Goal: Information Seeking & Learning: Learn about a topic

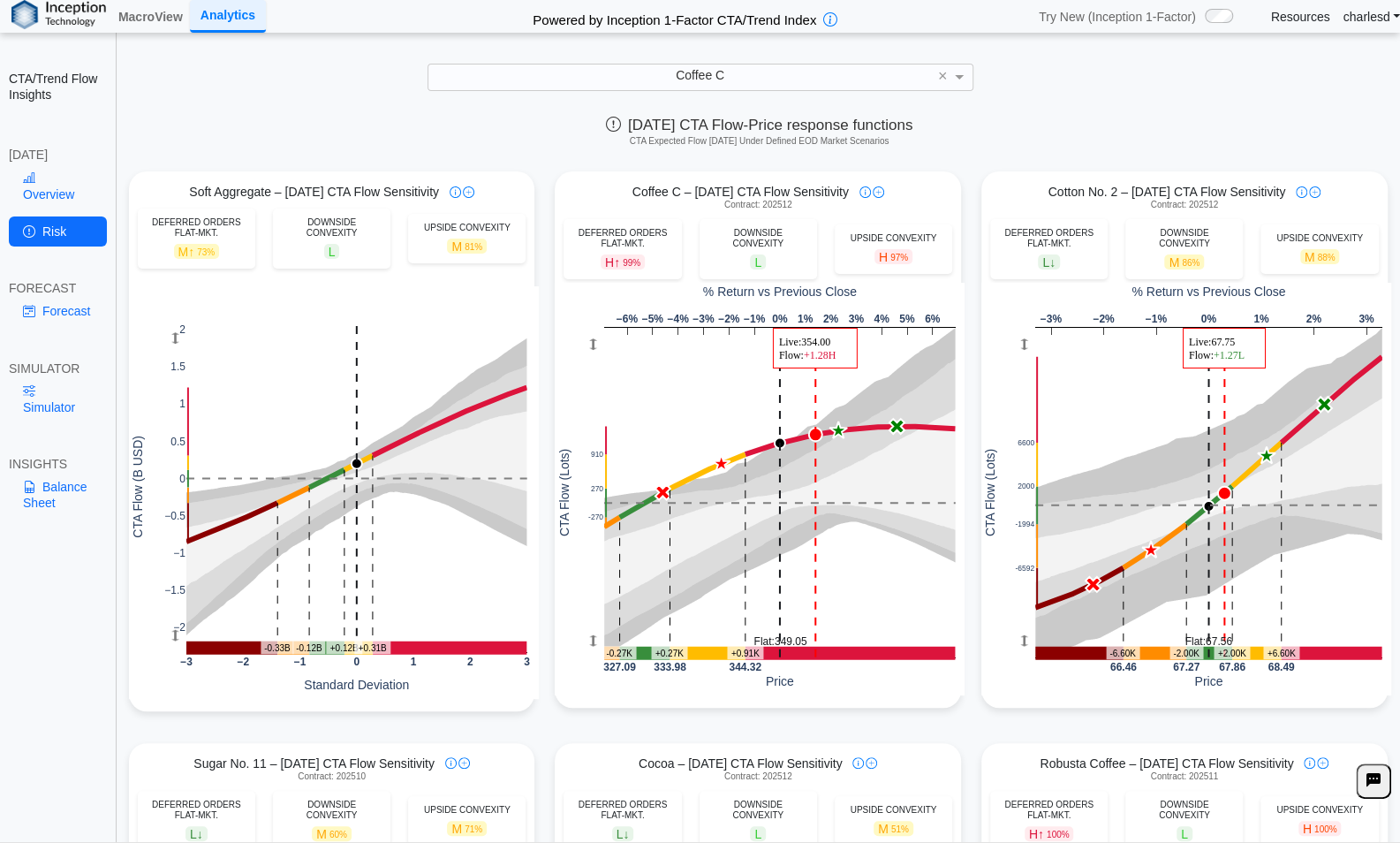
drag, startPoint x: 699, startPoint y: 193, endPoint x: 852, endPoint y: 197, distance: 153.1
click at [852, 197] on div "Coffee C – [DATE] CTA Flow Sensitivity" at bounding box center [758, 192] width 407 height 16
copy span "oday's CTA Flow Sensitivity"
click at [710, 196] on span "Coffee C – [DATE] CTA Flow Sensitivity" at bounding box center [741, 192] width 217 height 16
click at [693, 190] on span "Coffee C – [DATE] CTA Flow Sensitivity" at bounding box center [741, 192] width 217 height 16
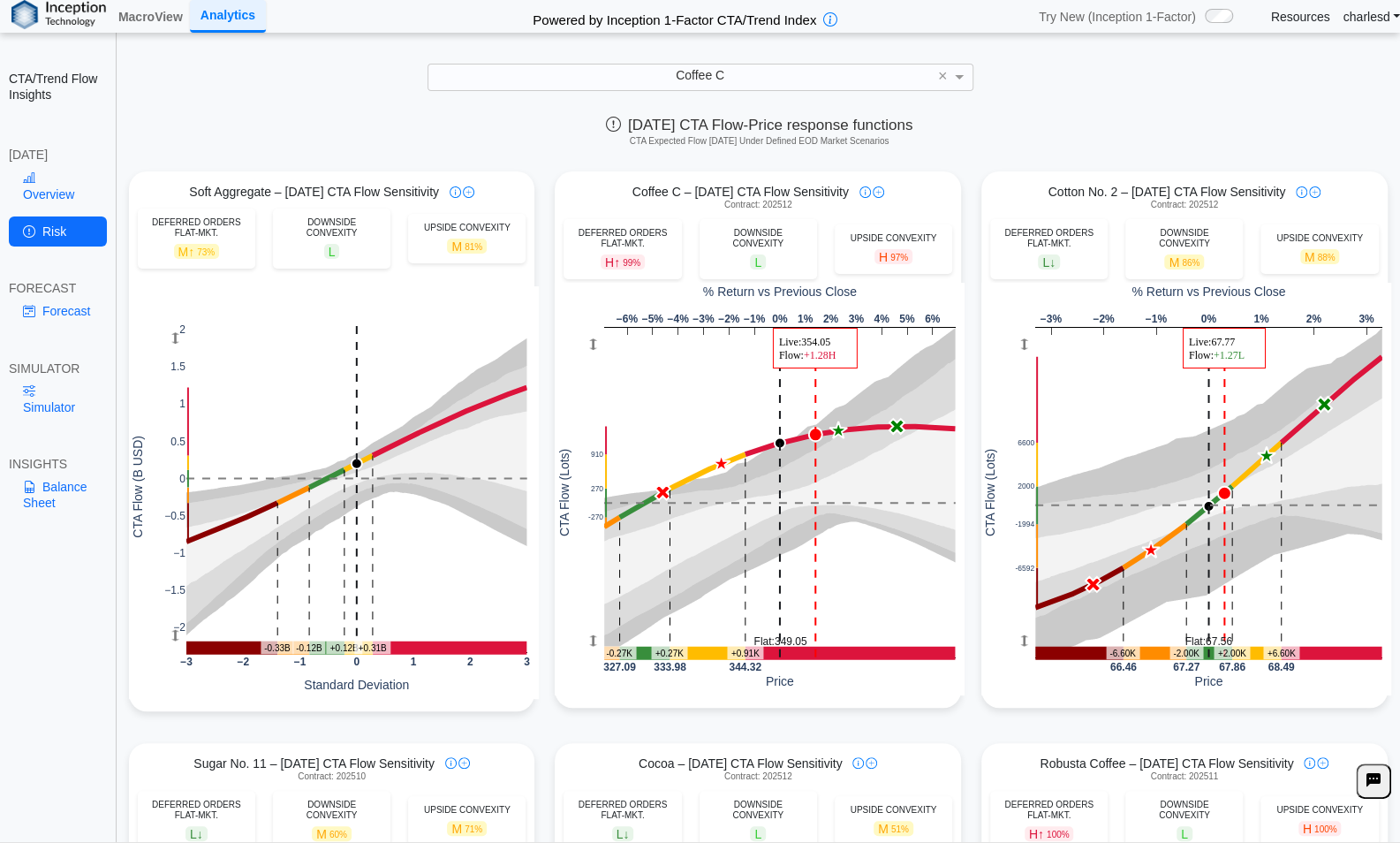
click at [692, 189] on span "Coffee C – [DATE] CTA Flow Sensitivity" at bounding box center [741, 192] width 217 height 16
click at [405, 110] on div "[DATE] CTA Flow-Price response functions CTA Expected Flow [DATE] Under Defined…" at bounding box center [759, 135] width 1282 height 53
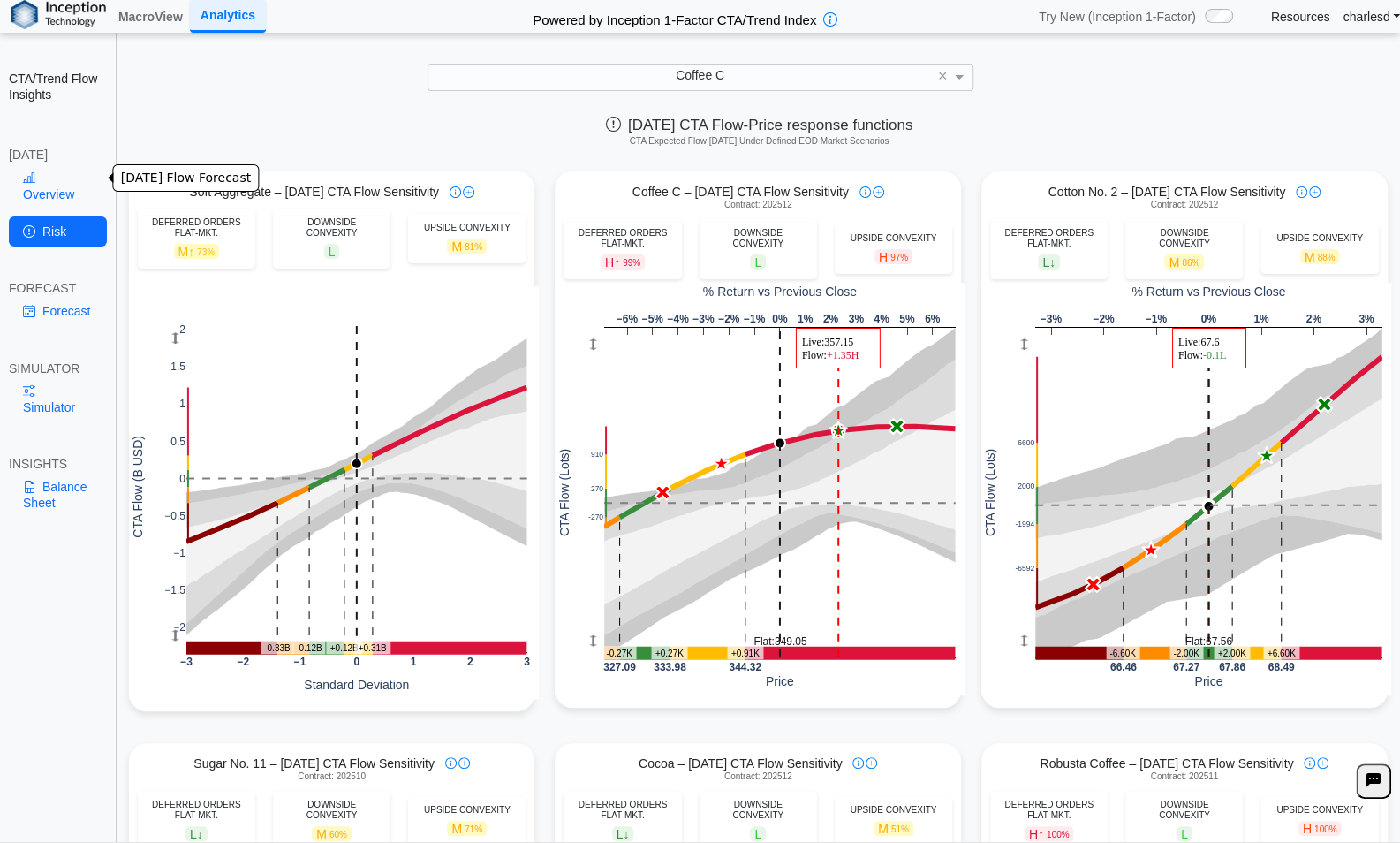
click at [56, 183] on link "Overview" at bounding box center [57, 186] width 98 height 46
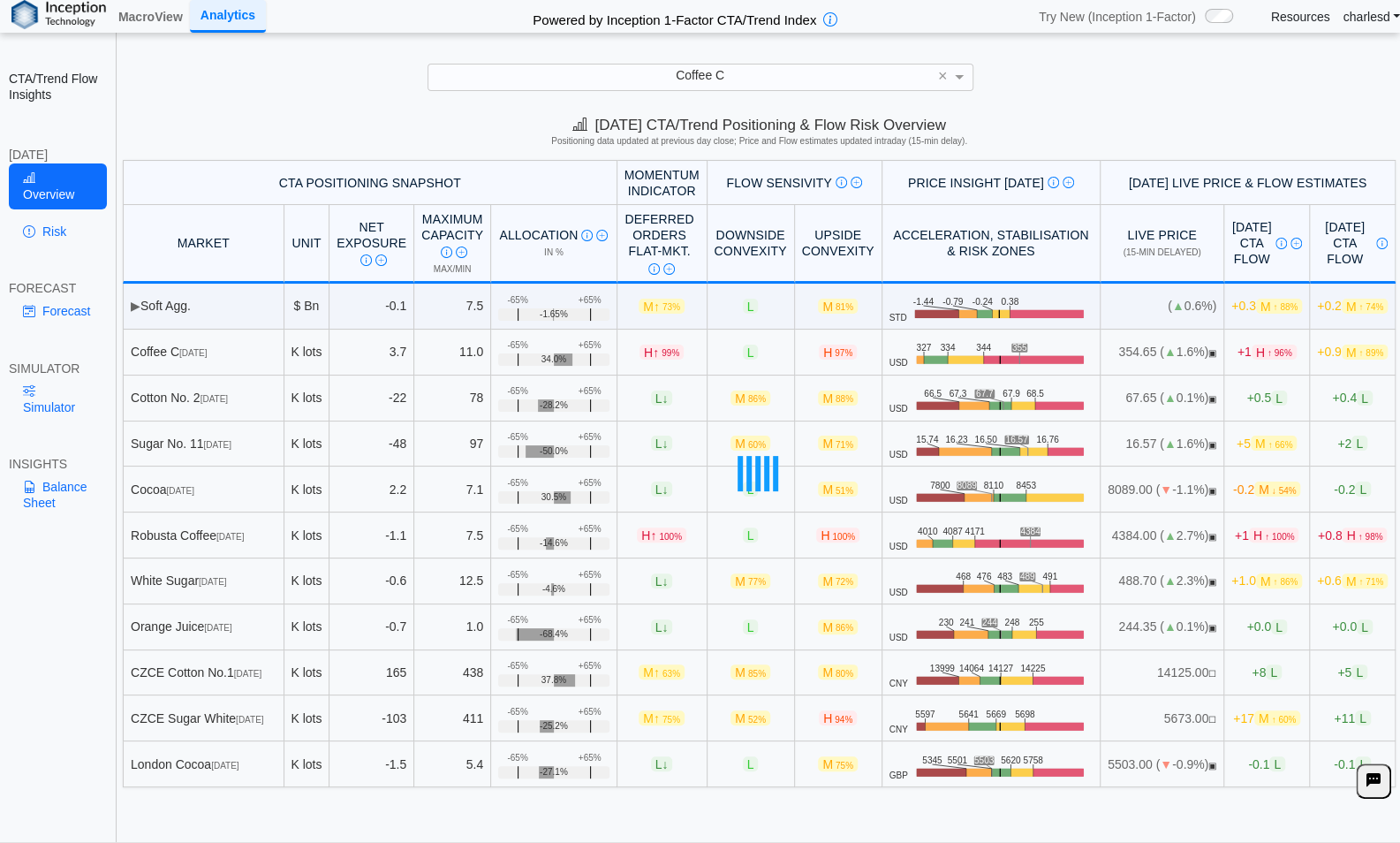
click at [1254, 349] on div at bounding box center [759, 473] width 1282 height 627
click at [1236, 351] on div at bounding box center [759, 473] width 1282 height 627
click at [1252, 347] on span "H ↑ 96%" at bounding box center [1274, 352] width 45 height 15
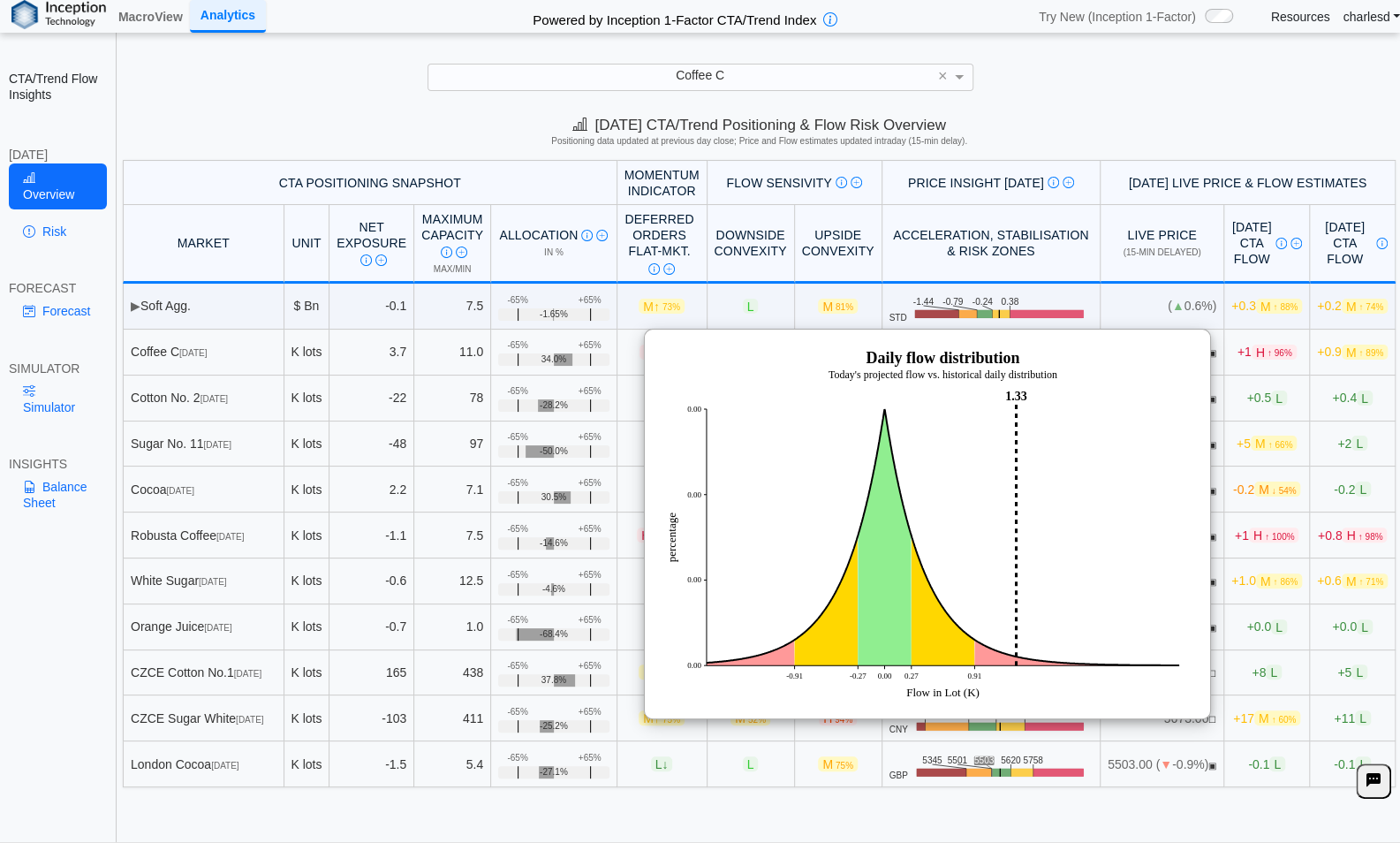
click at [1090, 65] on div "Coffee C ×" at bounding box center [700, 77] width 1365 height 27
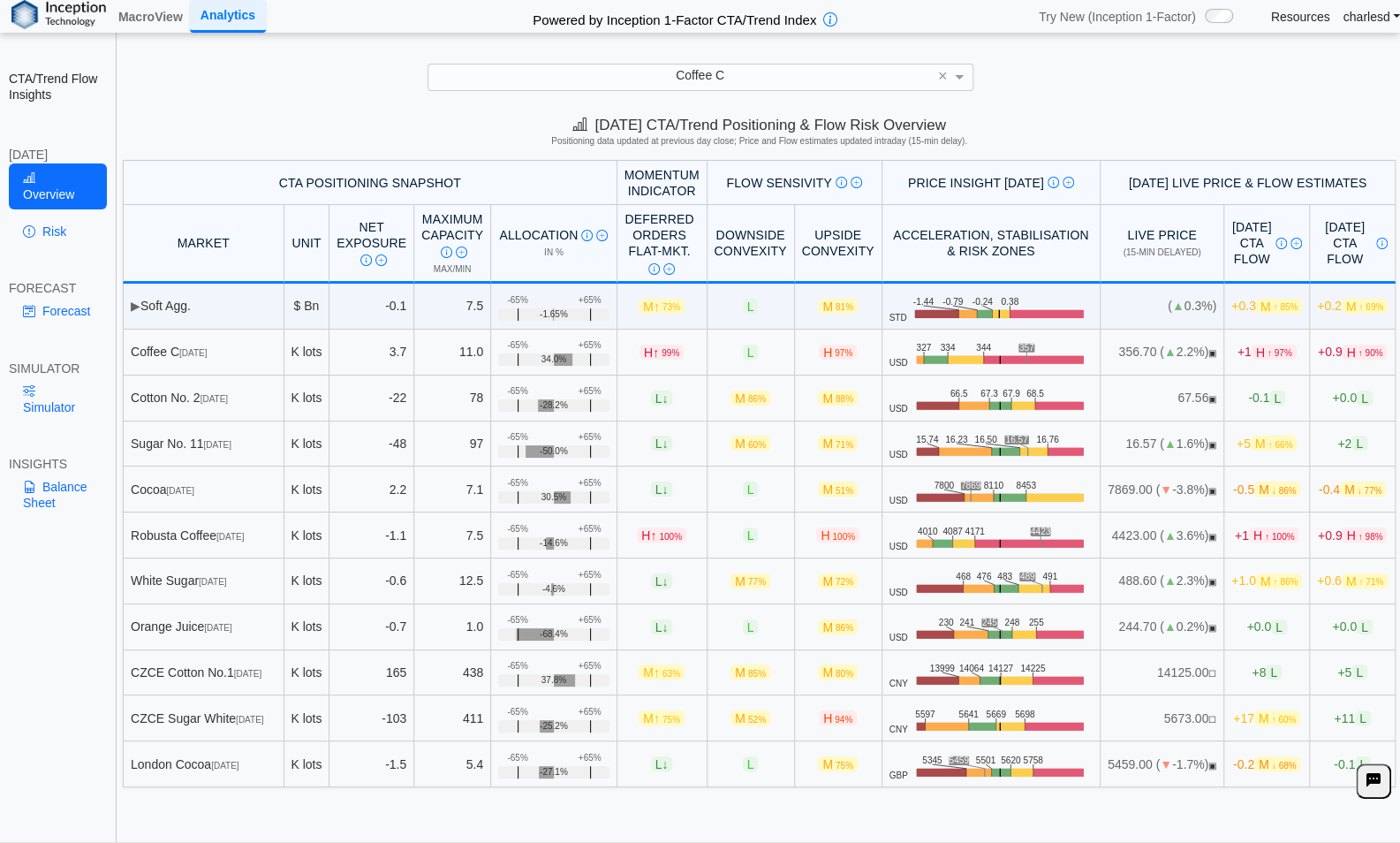
click at [1249, 391] on span "-0.1 L" at bounding box center [1268, 398] width 38 height 15
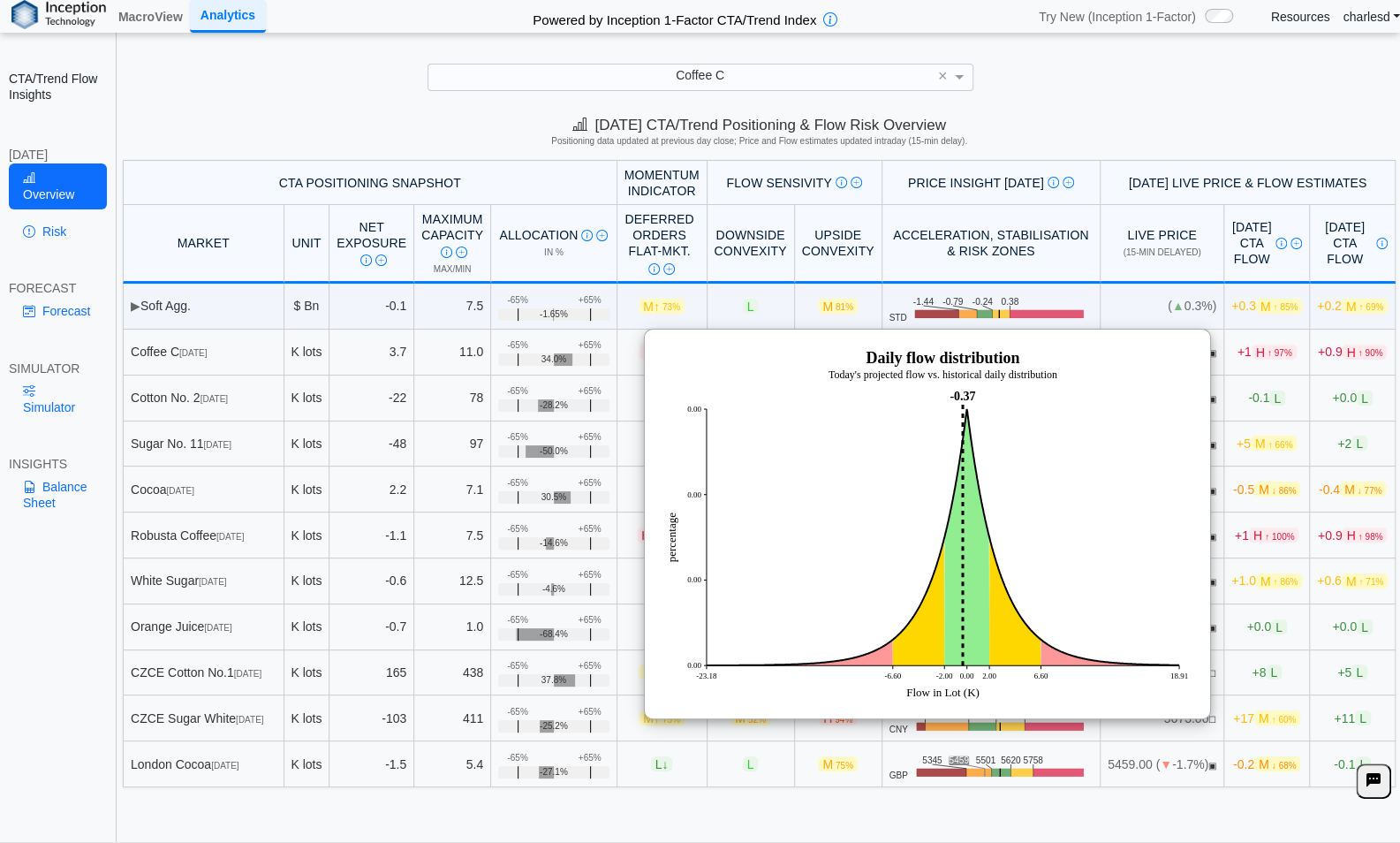
click at [1097, 388] on img at bounding box center [927, 524] width 531 height 353
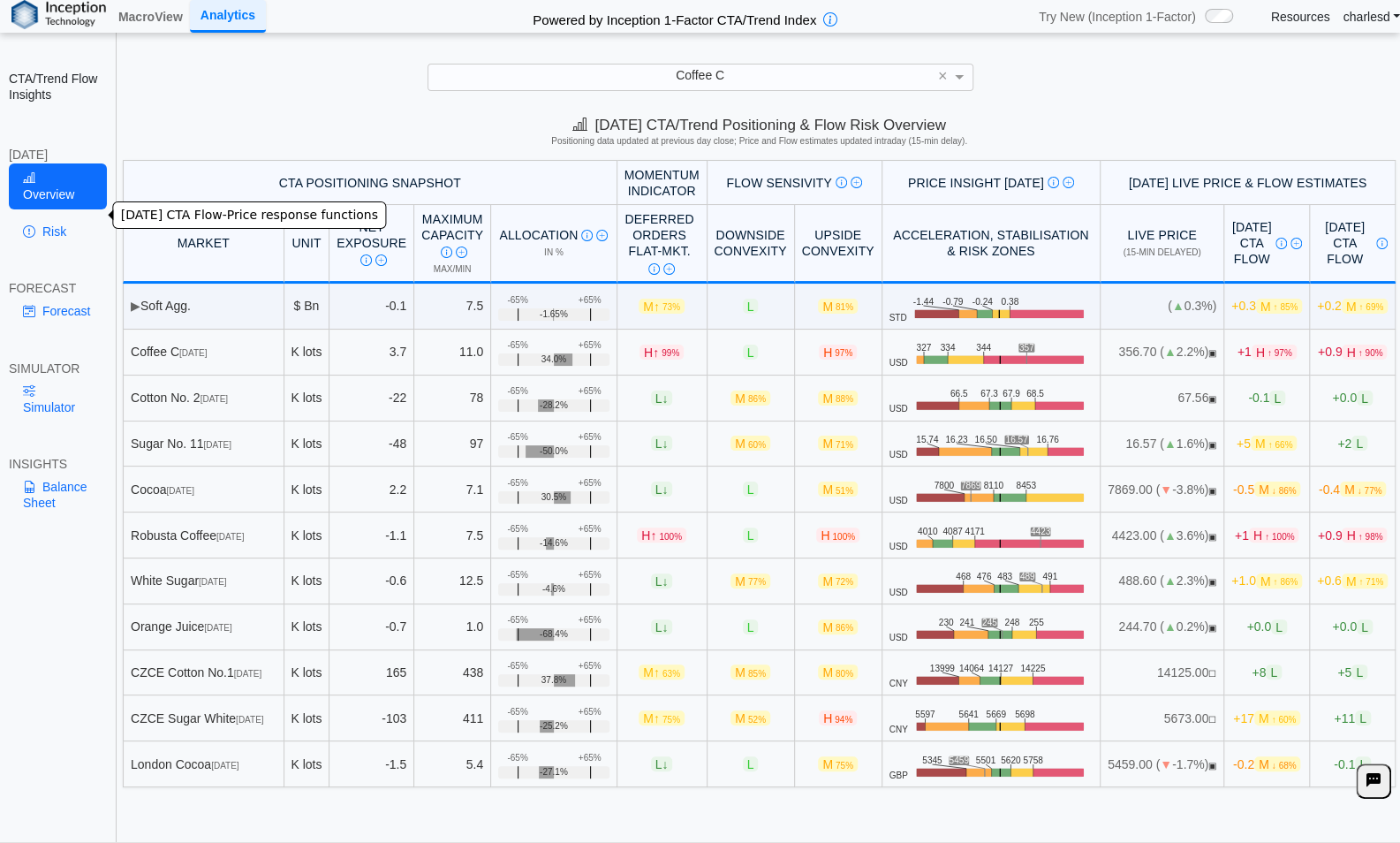
click at [54, 217] on link "Risk" at bounding box center [57, 232] width 98 height 30
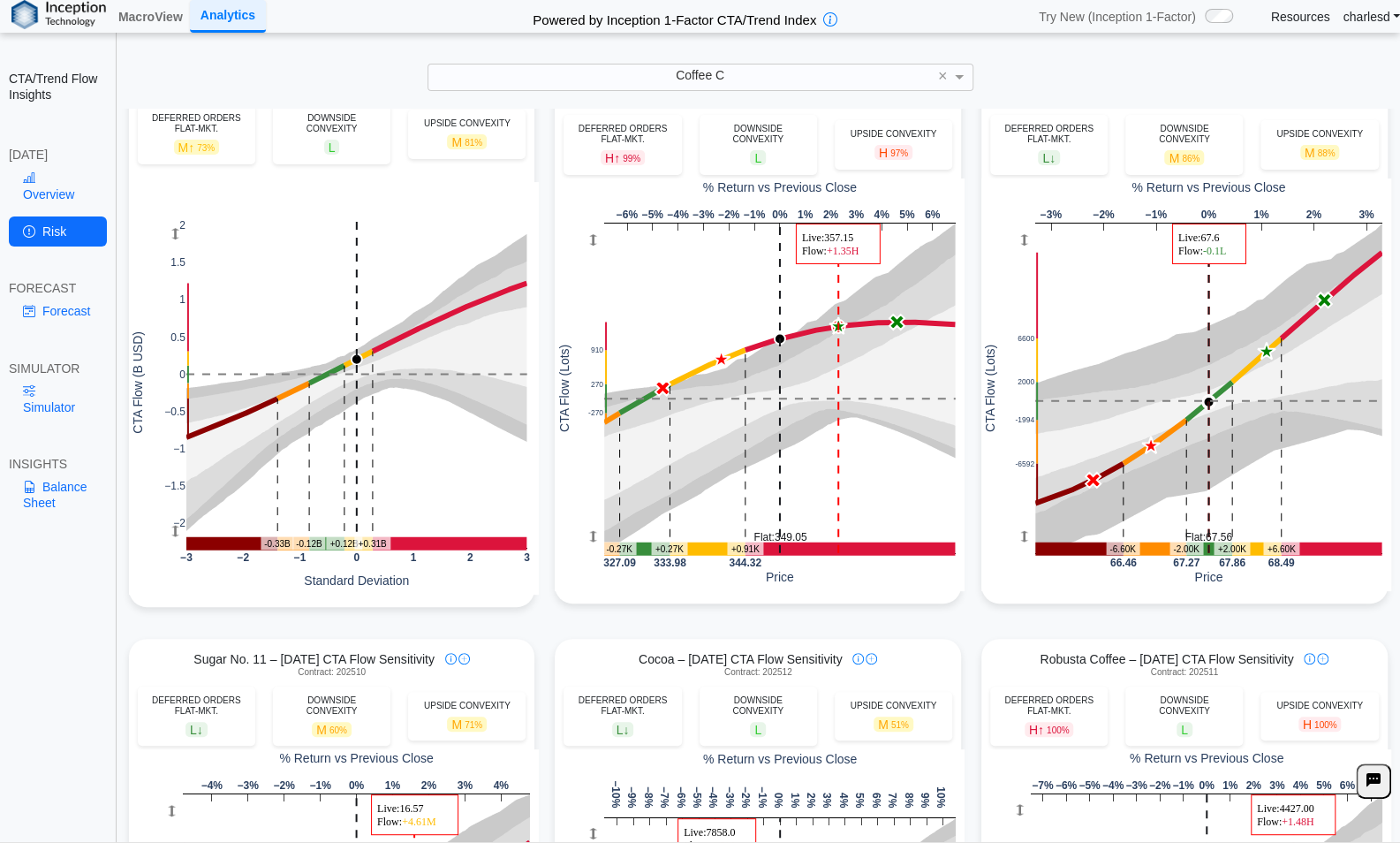
scroll to position [88, 0]
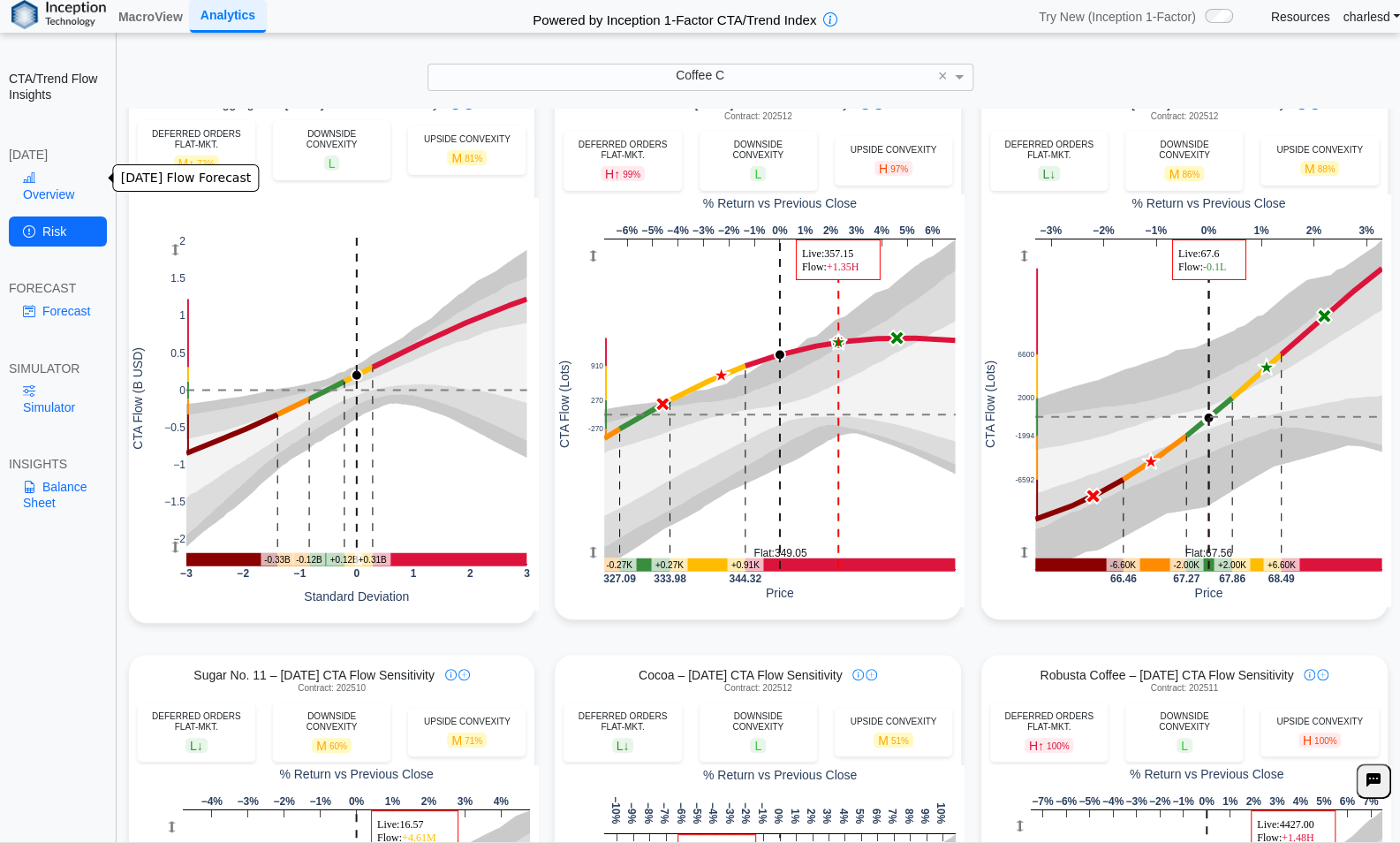
click at [54, 176] on link "Overview" at bounding box center [57, 186] width 98 height 46
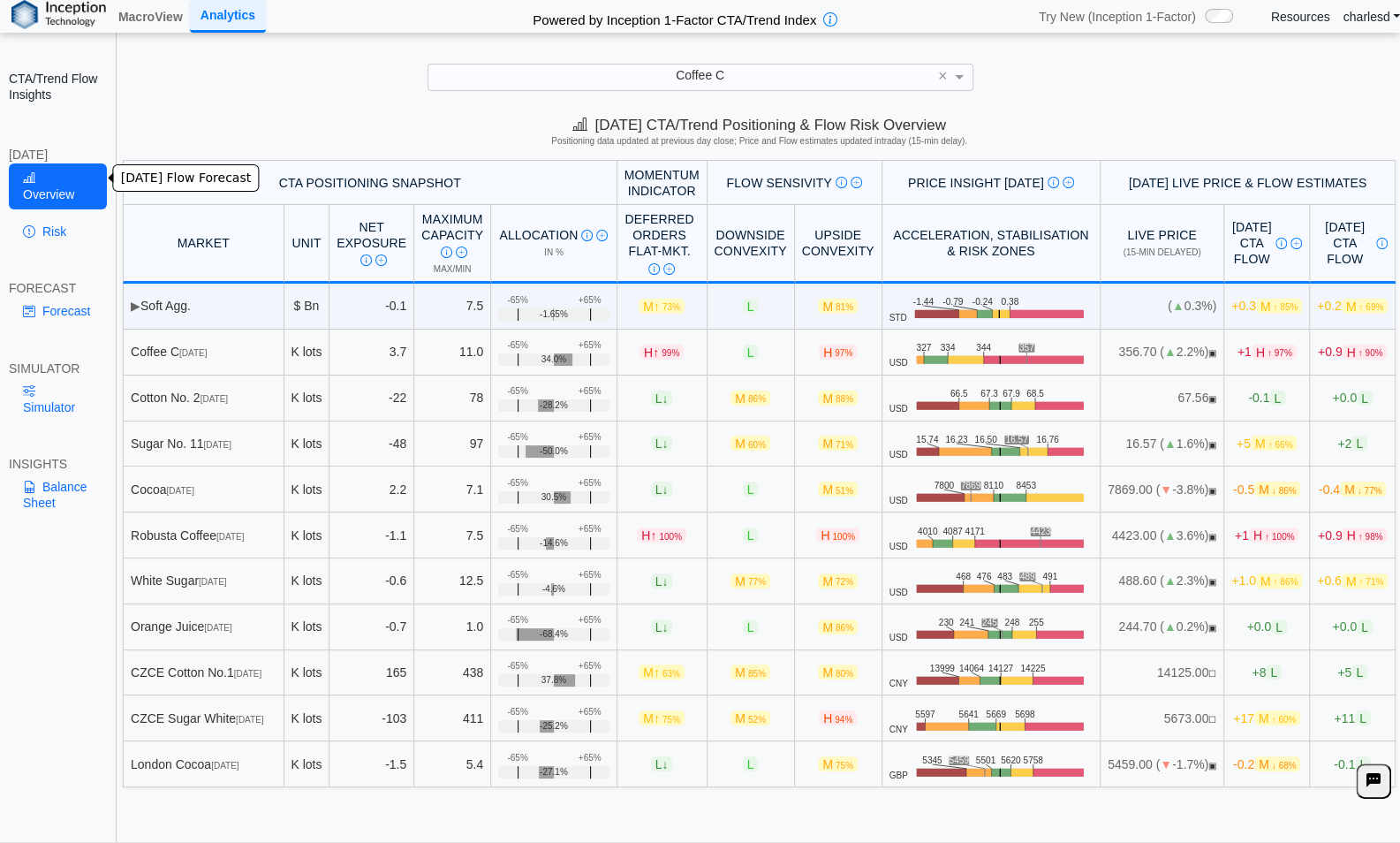
scroll to position [0, 0]
click at [1250, 400] on span "-0.8 L" at bounding box center [1268, 398] width 38 height 15
click at [1236, 495] on td "-0.6 M ↓ 88%" at bounding box center [1267, 489] width 85 height 46
click at [1237, 575] on span "+1 M ↑ 87%" at bounding box center [1267, 581] width 60 height 15
